Goal: Communication & Community: Answer question/provide support

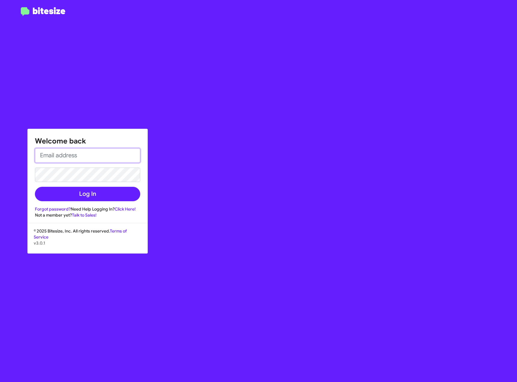
click at [68, 159] on input "email" at bounding box center [87, 155] width 105 height 14
type input "ALEXEFROS@TOYOTAMARIN.COM"
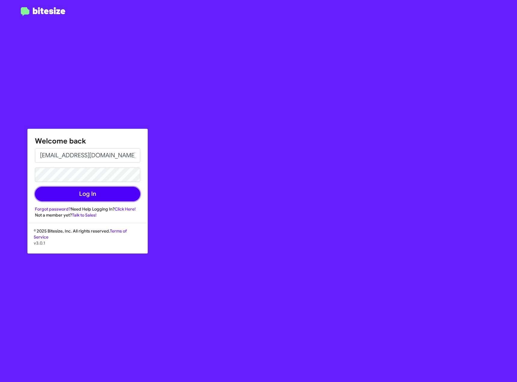
click at [79, 193] on button "Log In" at bounding box center [87, 194] width 105 height 14
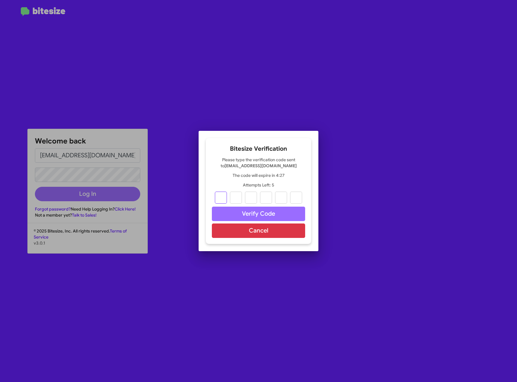
click at [220, 196] on input "text" at bounding box center [221, 198] width 12 height 12
type input "6"
type input "5"
type input "8"
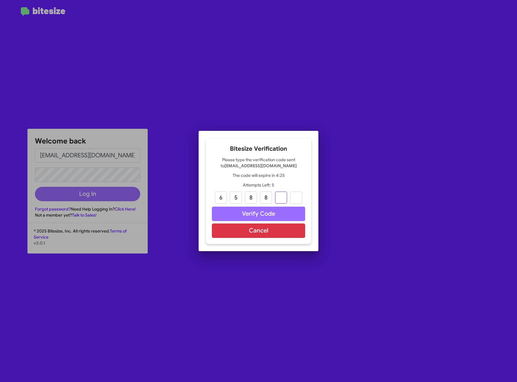
type input "3"
type input "2"
click at [265, 215] on button "Verify Code" at bounding box center [258, 214] width 93 height 14
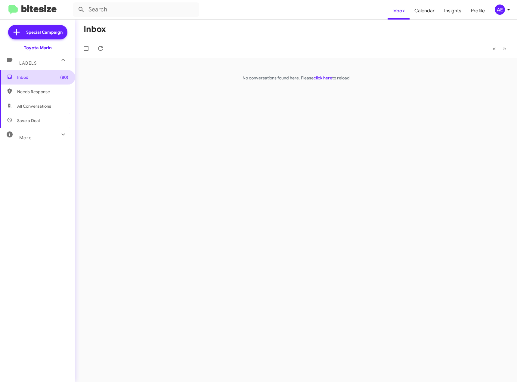
click at [38, 75] on span "Inbox (80)" at bounding box center [42, 77] width 51 height 6
click at [60, 79] on span "(80)" at bounding box center [64, 77] width 8 height 6
click at [39, 61] on div "Labels" at bounding box center [32, 60] width 54 height 11
click at [38, 57] on div "Labels" at bounding box center [32, 58] width 54 height 11
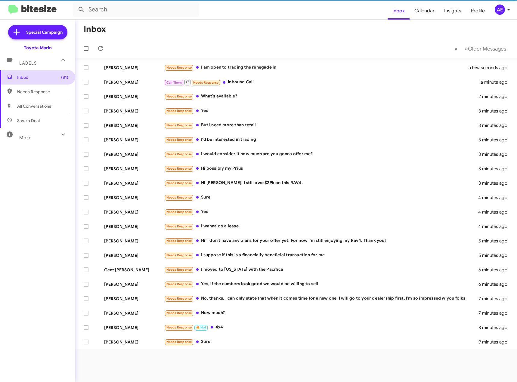
click at [34, 77] on span "Inbox (81)" at bounding box center [42, 77] width 51 height 6
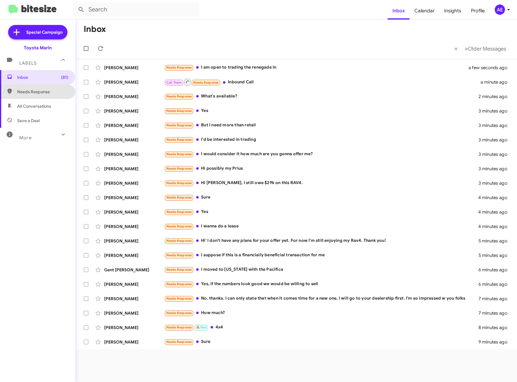
click at [45, 93] on span "Needs Response" at bounding box center [42, 92] width 51 height 6
type input "in:needs-response"
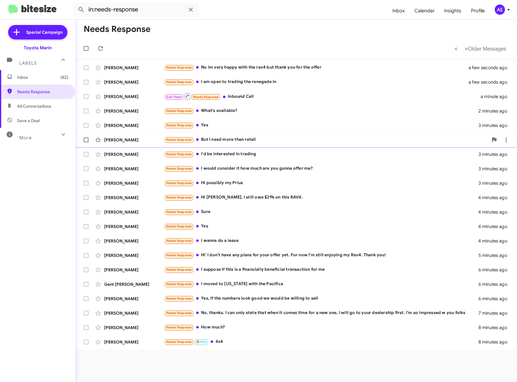
click at [212, 137] on div "Needs Response But I need more than retail" at bounding box center [326, 139] width 324 height 7
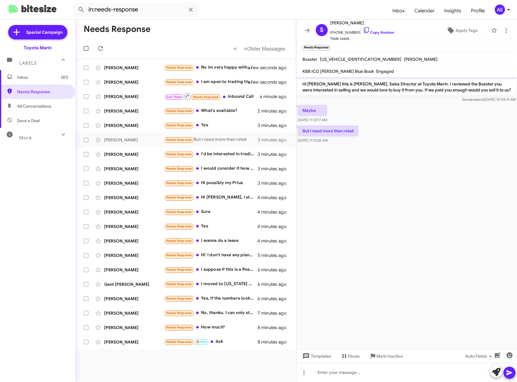
click at [349, 59] on span "WP0CB29812U663049" at bounding box center [361, 59] width 82 height 5
copy span "WP0CB29812U663049"
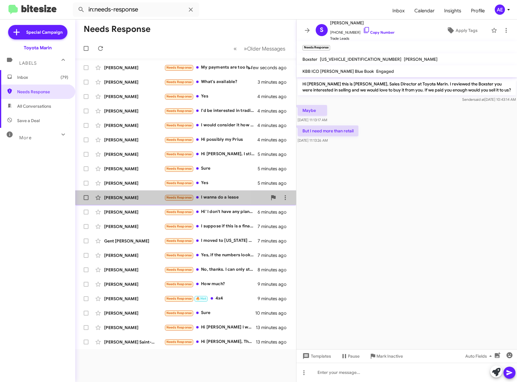
click at [121, 201] on div "Mohsin Shakoor Needs Response I wanna do a lease 5 minutes ago" at bounding box center [185, 198] width 211 height 12
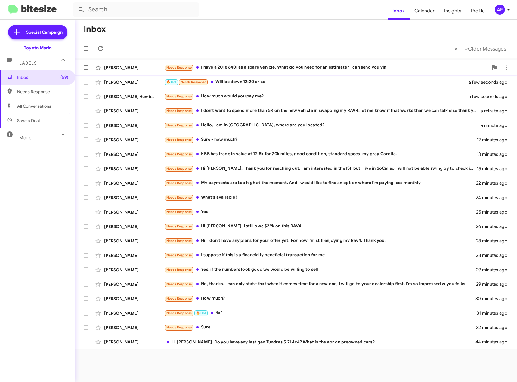
click at [259, 70] on div "Needs Response I have a 2018 640i as a spare vehicle. What do you need for an e…" at bounding box center [326, 67] width 324 height 7
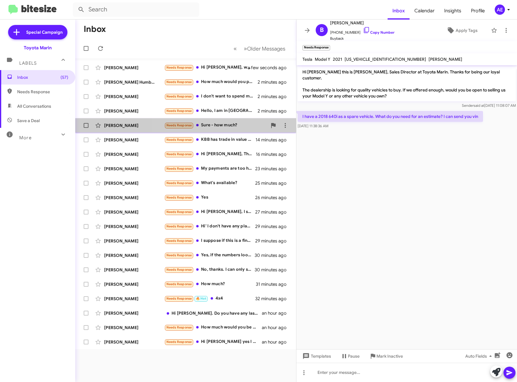
click at [224, 126] on div "Needs Response Sure - how much?" at bounding box center [215, 125] width 103 height 7
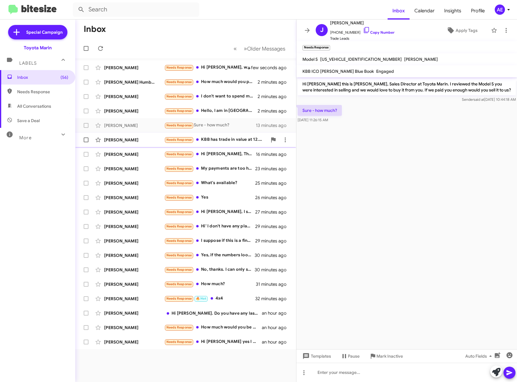
click at [222, 137] on div "Needs Response KBB has trade in value at 12.8k for 70k miles, good condition, s…" at bounding box center [215, 139] width 103 height 7
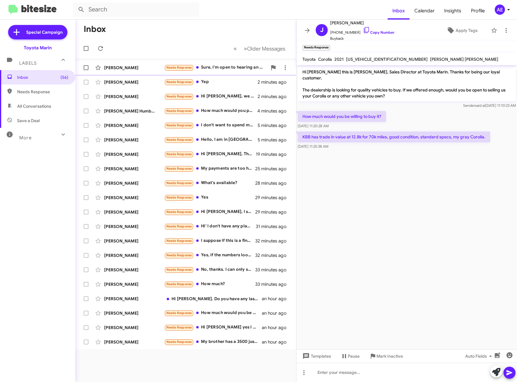
click at [228, 69] on div "Needs Response Sure, I'm open to hearing an offer" at bounding box center [215, 67] width 103 height 7
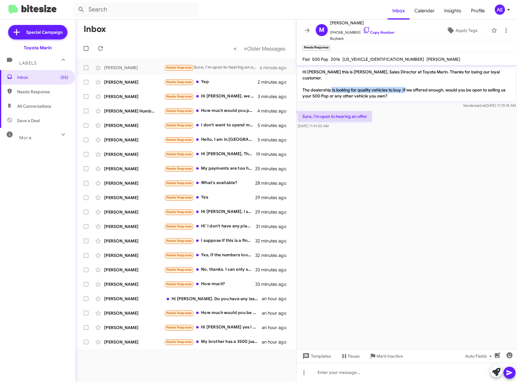
drag, startPoint x: 341, startPoint y: 85, endPoint x: 418, endPoint y: 82, distance: 77.7
click at [418, 82] on p "Hi [PERSON_NAME] this is [PERSON_NAME], Sales Director at Toyota Marin. Thanks …" at bounding box center [407, 83] width 218 height 35
